Goal: Task Accomplishment & Management: Manage account settings

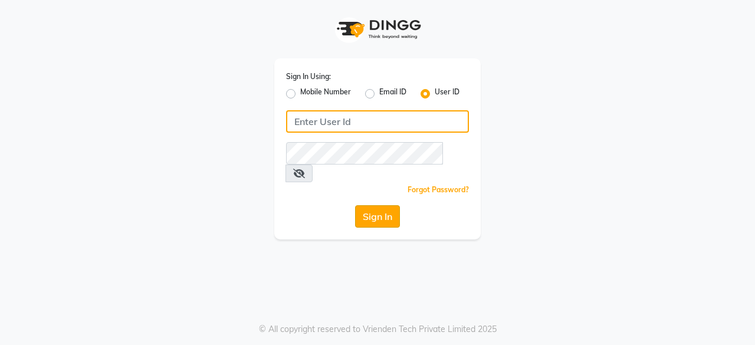
type input "bohobliss123"
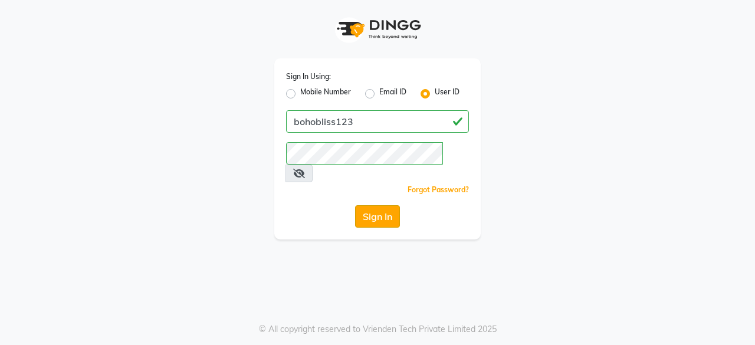
click at [378, 209] on button "Sign In" at bounding box center [377, 216] width 45 height 22
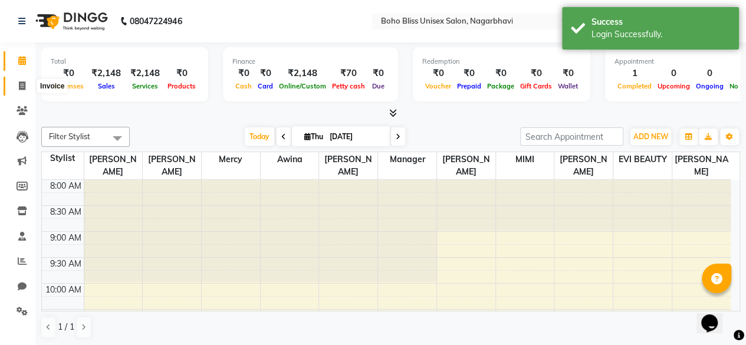
click at [18, 80] on span at bounding box center [22, 87] width 21 height 14
select select "8370"
select select "service"
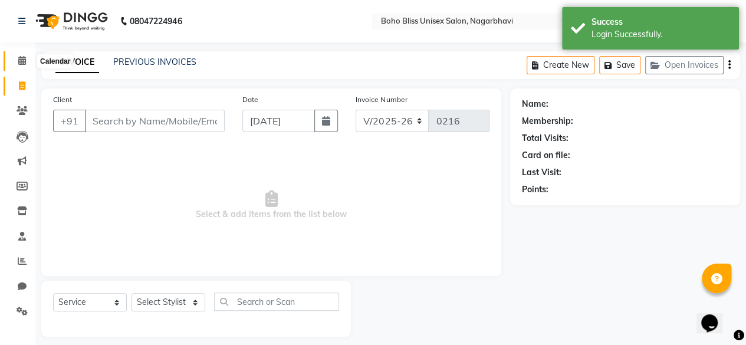
click at [20, 58] on icon at bounding box center [22, 60] width 8 height 9
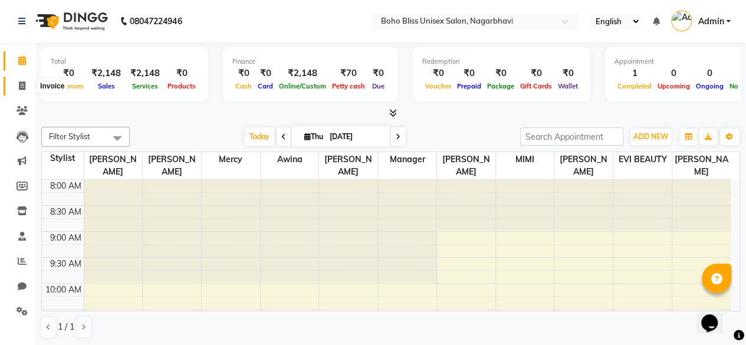
click at [21, 86] on icon at bounding box center [22, 85] width 6 height 9
select select "8370"
select select "service"
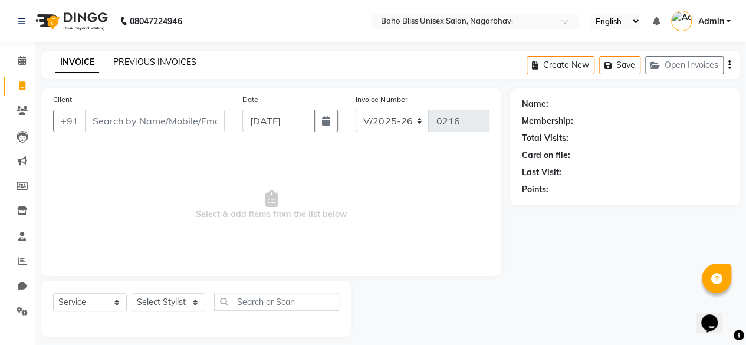
click at [133, 57] on link "PREVIOUS INVOICES" at bounding box center [154, 62] width 83 height 11
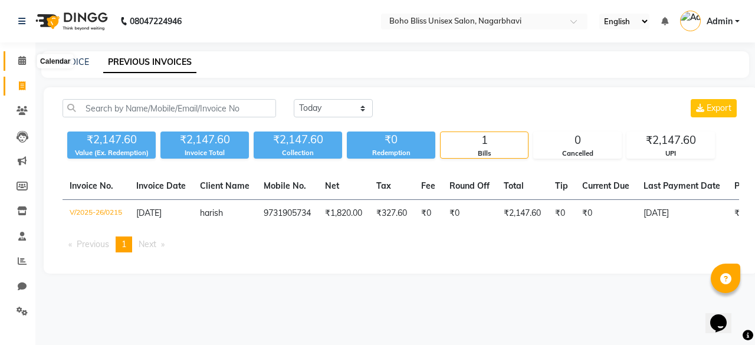
click at [21, 64] on icon at bounding box center [22, 60] width 8 height 9
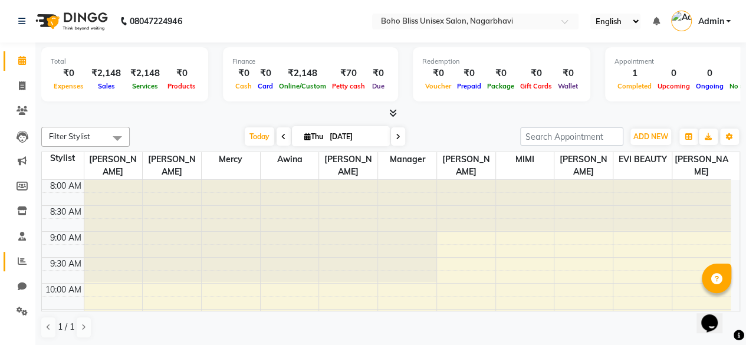
click at [20, 268] on link "Reports" at bounding box center [18, 261] width 28 height 19
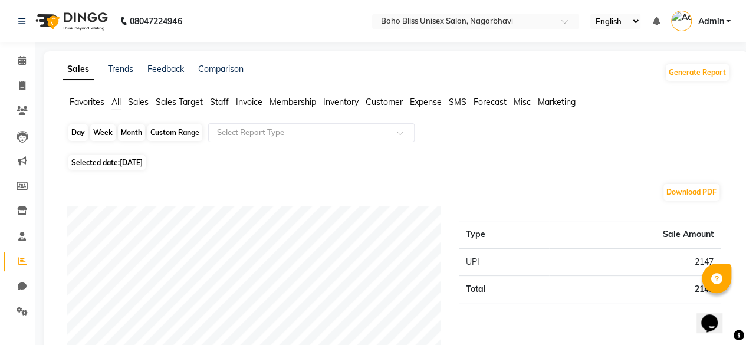
click at [78, 133] on div "Day" at bounding box center [77, 132] width 19 height 17
select select "9"
select select "2025"
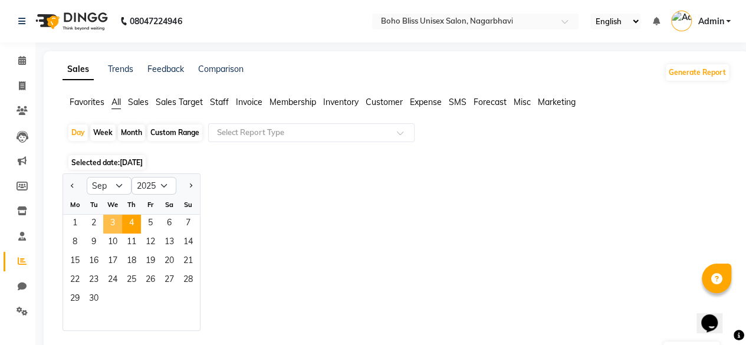
click at [110, 223] on span "3" at bounding box center [112, 224] width 19 height 19
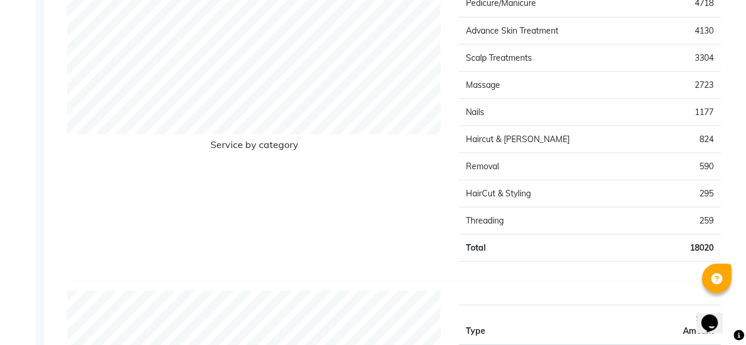
scroll to position [1108, 0]
